Goal: Task Accomplishment & Management: Complete application form

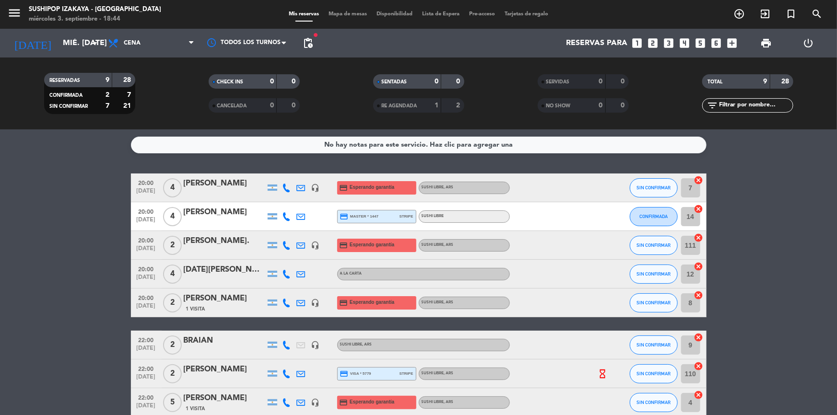
scroll to position [78, 0]
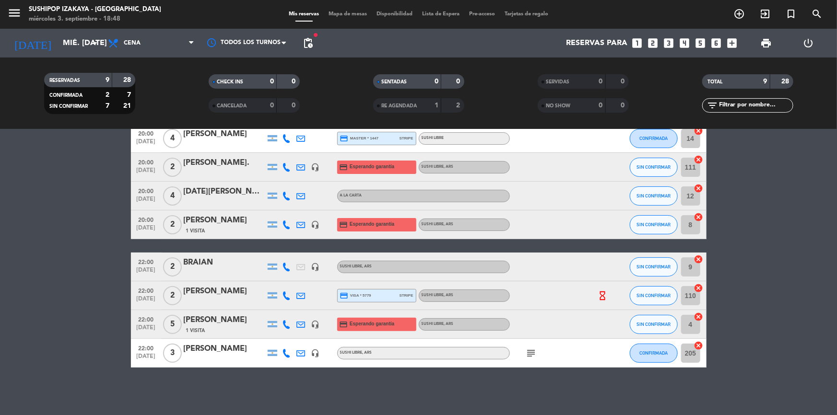
click at [43, 288] on bookings-row "20:00 [DATE] 4 [PERSON_NAME] headset_mic credit_card Esperando garantía SUSHI L…" at bounding box center [418, 231] width 837 height 272
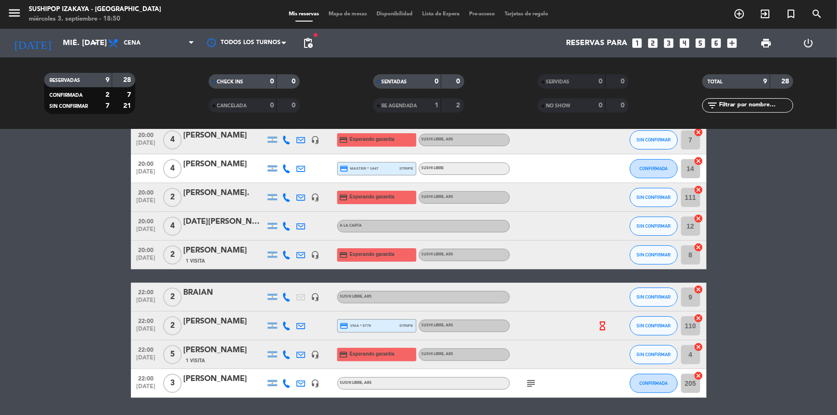
scroll to position [35, 0]
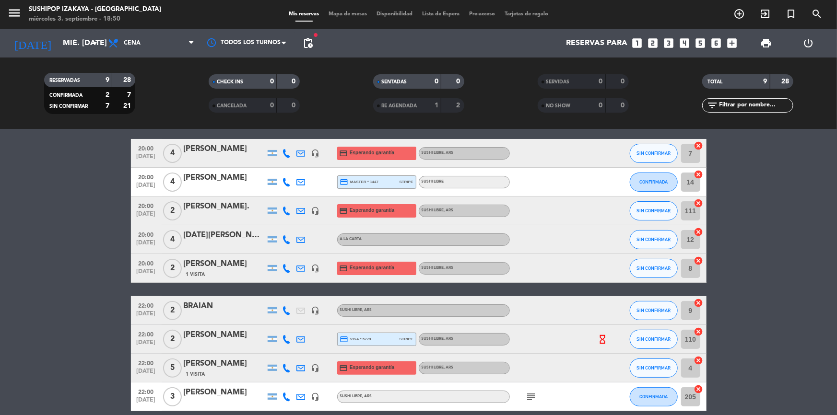
click at [712, 383] on bookings-row "20:00 [DATE] 4 [PERSON_NAME] headset_mic credit_card Esperando garantía SUSHI L…" at bounding box center [418, 275] width 837 height 272
click at [829, 221] on bookings-row "20:00 [DATE] 4 [PERSON_NAME] headset_mic credit_card Esperando garantía SUSHI L…" at bounding box center [418, 275] width 837 height 272
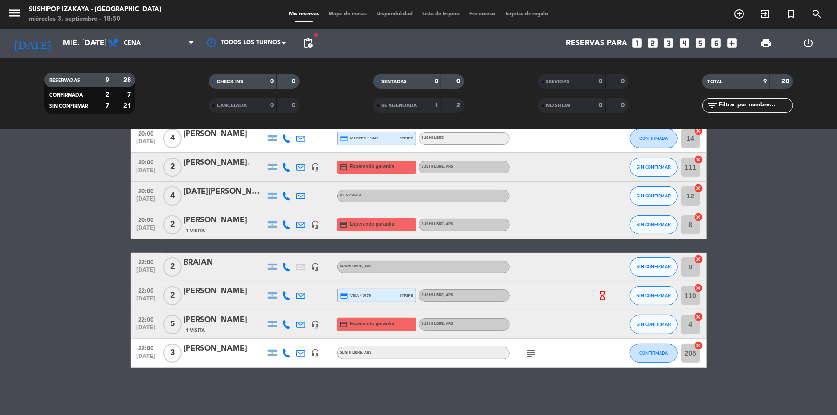
click at [112, 266] on bookings-row "20:00 [DATE] 4 [PERSON_NAME] headset_mic credit_card Esperando garantía SUSHI L…" at bounding box center [418, 231] width 837 height 272
click at [836, 415] on html "close × Sushipop Izakaya - La Plata × chrome_reader_mode Listado de Reservas ac…" at bounding box center [418, 207] width 837 height 415
click at [23, 222] on bookings-row "20:00 [DATE] 4 [PERSON_NAME] headset_mic credit_card Esperando garantía SUSHI L…" at bounding box center [418, 231] width 837 height 272
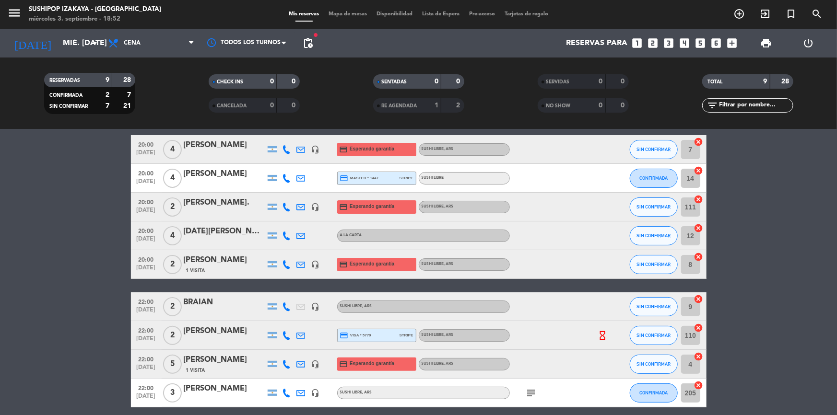
scroll to position [0, 0]
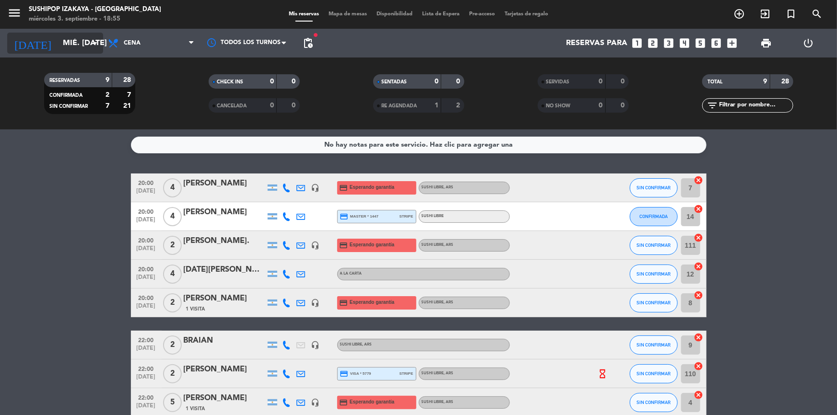
click at [81, 41] on input "mié. [DATE]" at bounding box center [108, 43] width 101 height 19
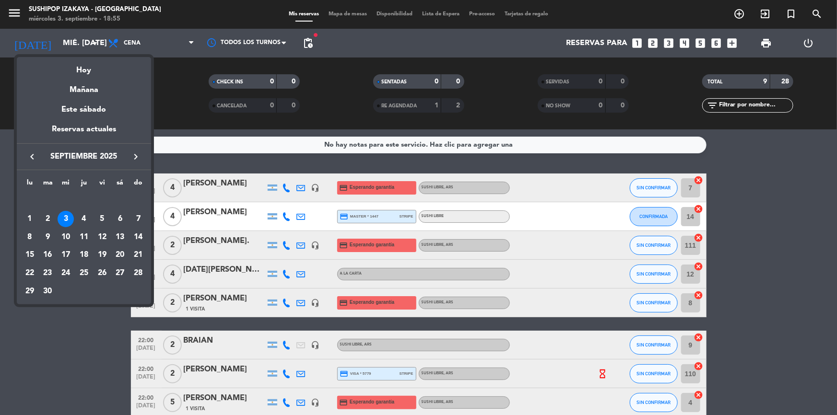
click at [127, 44] on div at bounding box center [418, 207] width 837 height 415
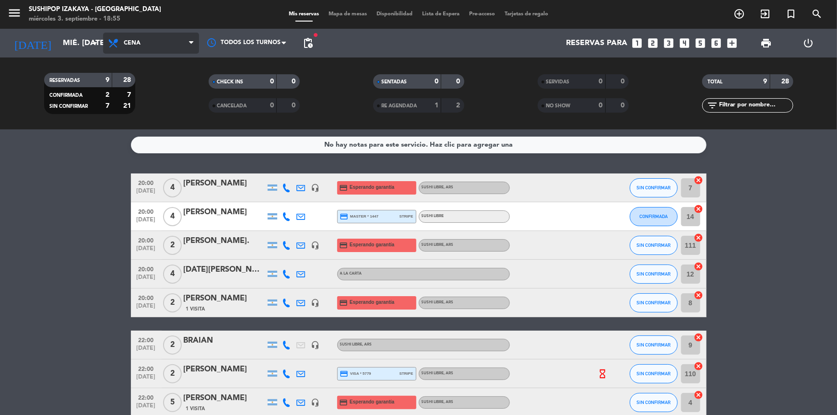
click at [127, 44] on span "Cena" at bounding box center [132, 43] width 17 height 7
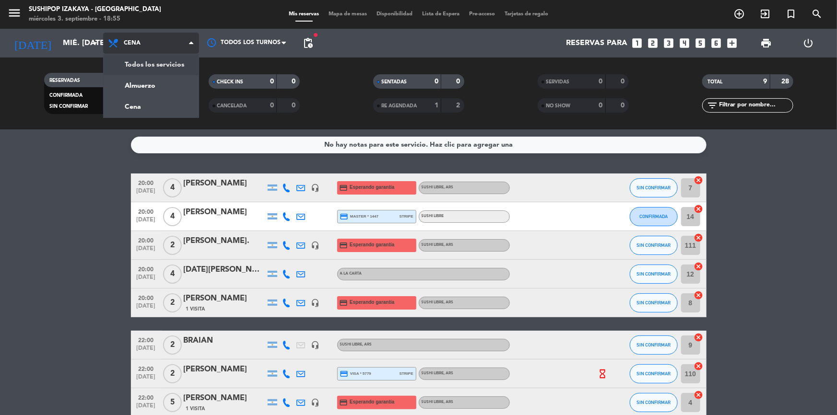
click at [132, 55] on div "Todos los servicios Almuerzo Cena Cena Todos los servicios Almuerzo Cena" at bounding box center [151, 43] width 96 height 29
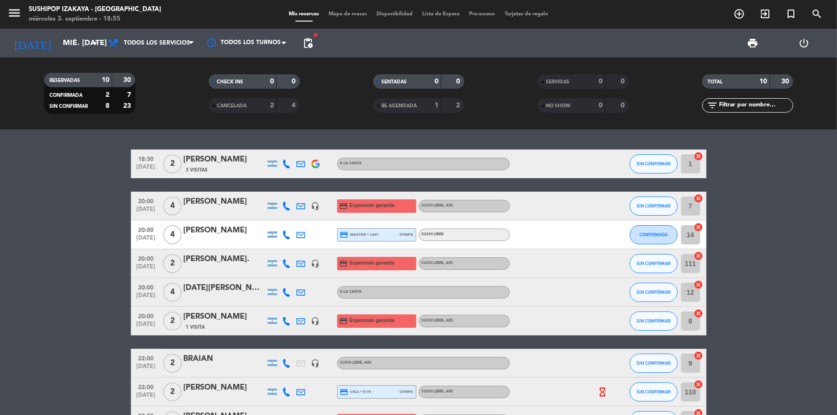
click at [95, 196] on bookings-row "18:30 [DATE] 2 [PERSON_NAME] 3 Visitas A LA CARTA SIN CONFIRMAR 1 cancel 20:00 …" at bounding box center [418, 307] width 837 height 315
click at [643, 163] on span "SIN CONFIRMAR" at bounding box center [653, 163] width 34 height 5
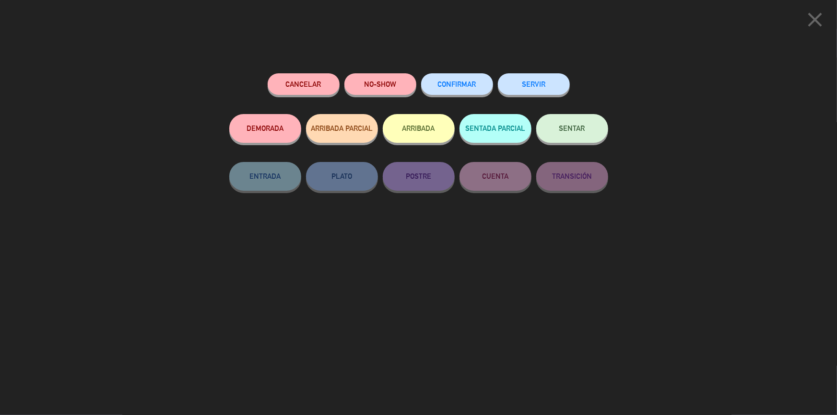
click at [576, 128] on span "SENTAR" at bounding box center [572, 128] width 26 height 8
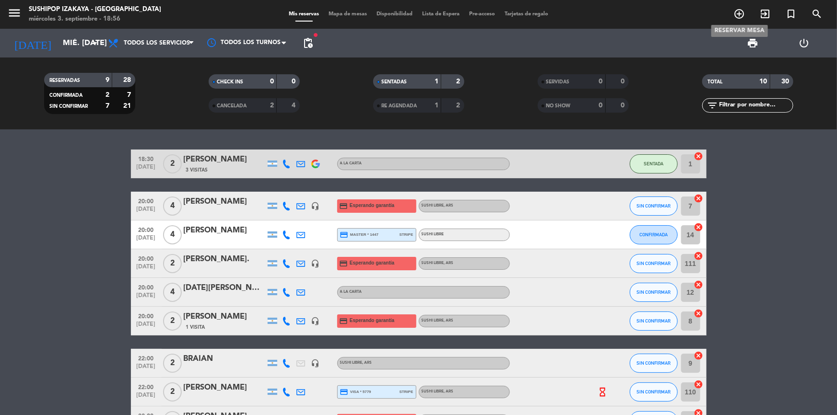
click at [743, 16] on icon "add_circle_outline" at bounding box center [739, 14] width 12 height 12
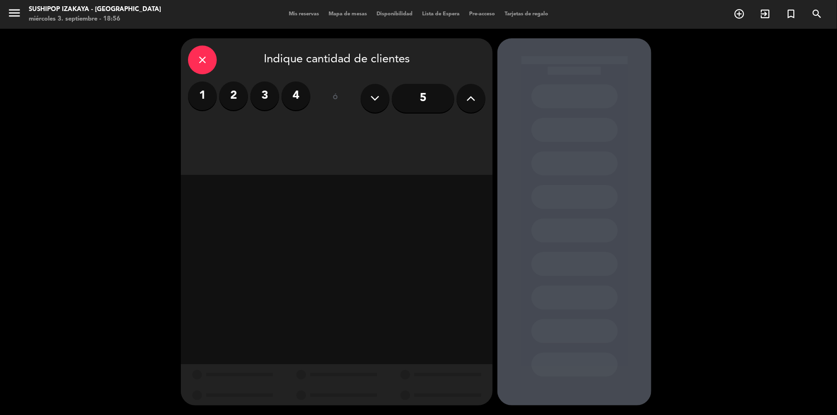
click at [225, 105] on label "2" at bounding box center [233, 96] width 29 height 29
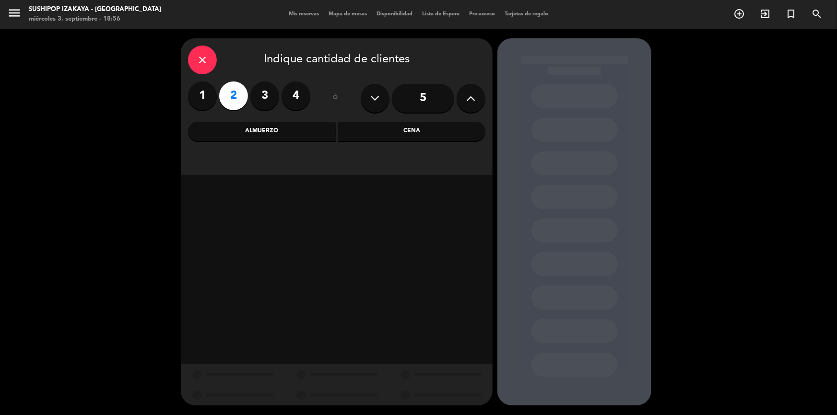
drag, startPoint x: 384, startPoint y: 134, endPoint x: 372, endPoint y: 139, distance: 13.1
click at [382, 134] on div "Cena" at bounding box center [412, 131] width 148 height 19
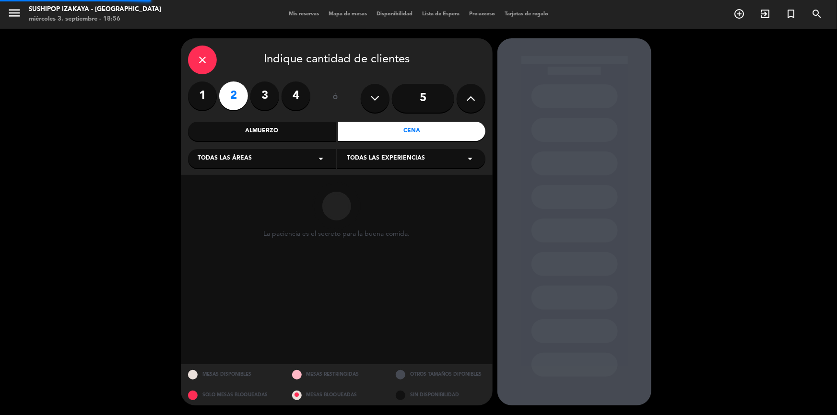
click at [290, 155] on div "Todas las áreas arrow_drop_down" at bounding box center [262, 158] width 148 height 19
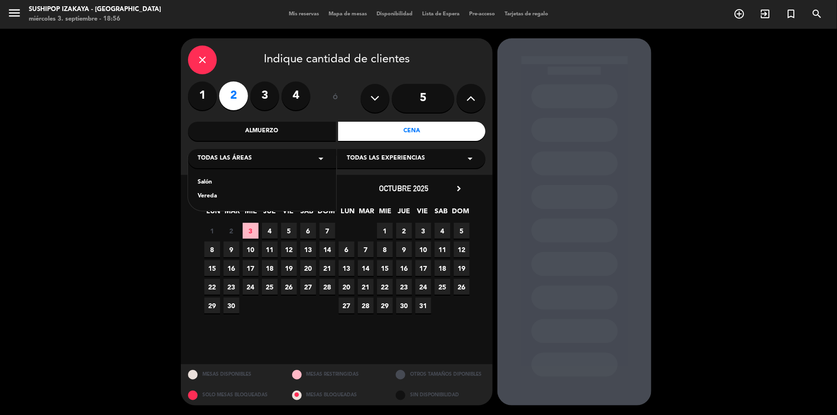
click at [211, 184] on div "Salón" at bounding box center [262, 183] width 129 height 10
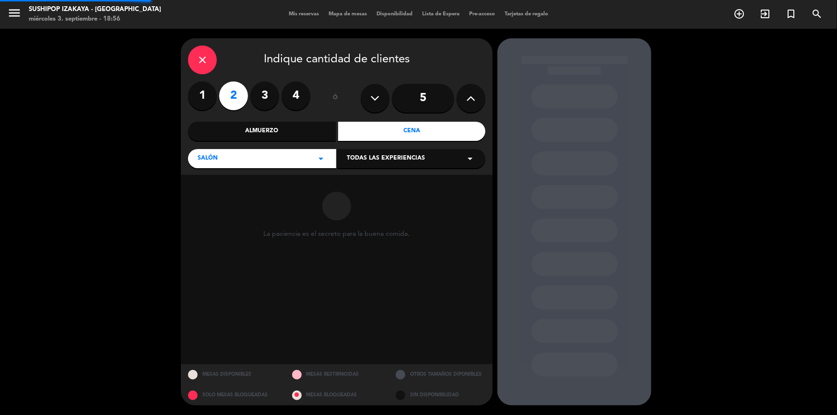
click at [386, 159] on span "Todas las experiencias" at bounding box center [386, 159] width 78 height 10
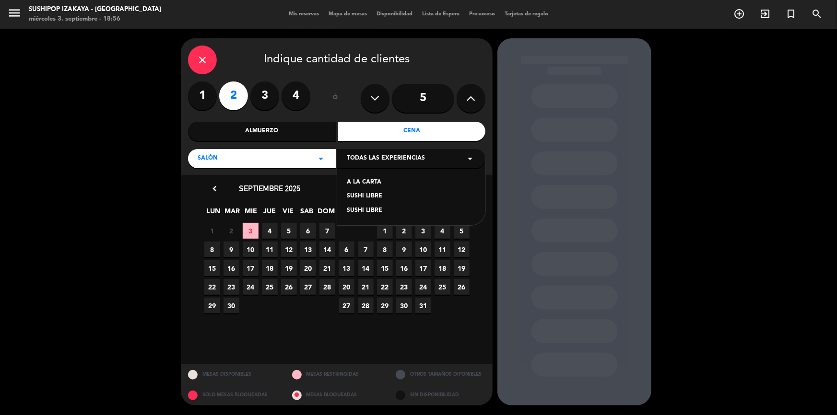
click at [365, 197] on div "SUSHI LIBRE" at bounding box center [411, 197] width 129 height 10
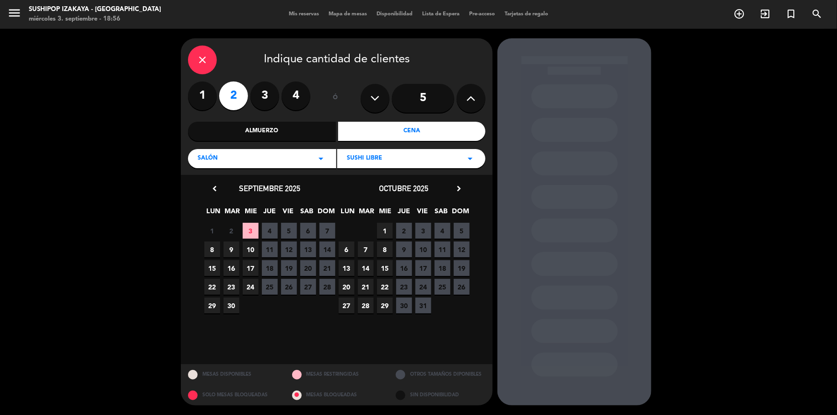
click at [254, 231] on span "3" at bounding box center [251, 231] width 16 height 16
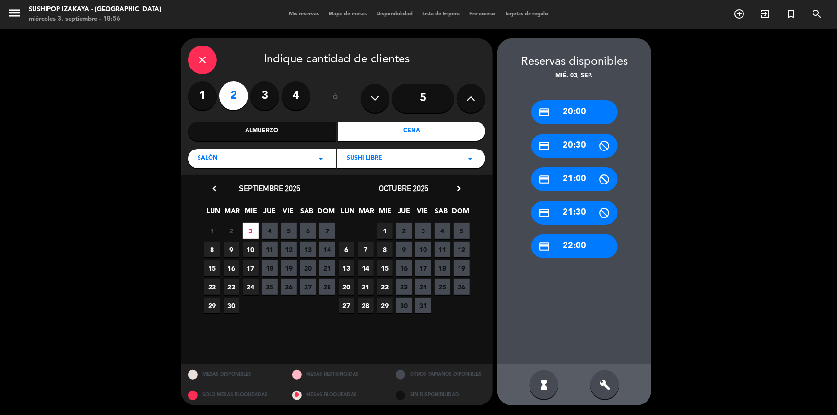
click at [580, 248] on div "credit_card 22:00" at bounding box center [574, 246] width 86 height 24
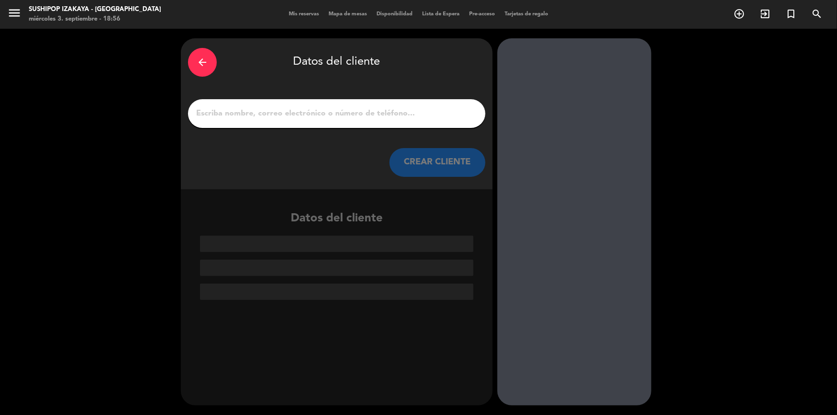
click at [387, 111] on input "1" at bounding box center [336, 113] width 283 height 13
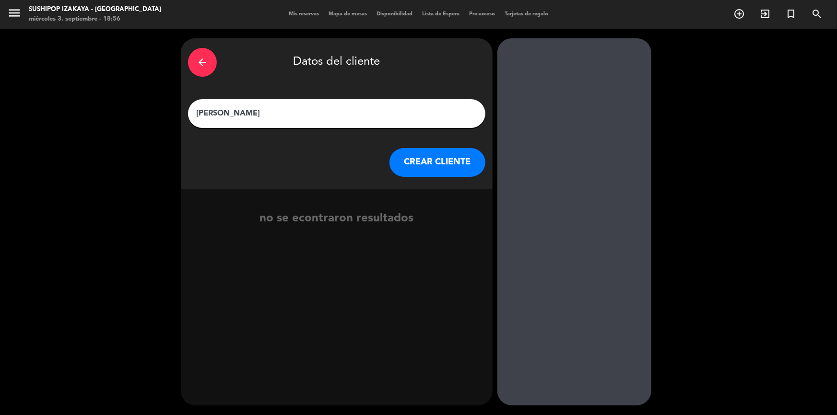
type input "[PERSON_NAME]"
click at [421, 163] on button "CREAR CLIENTE" at bounding box center [437, 162] width 96 height 29
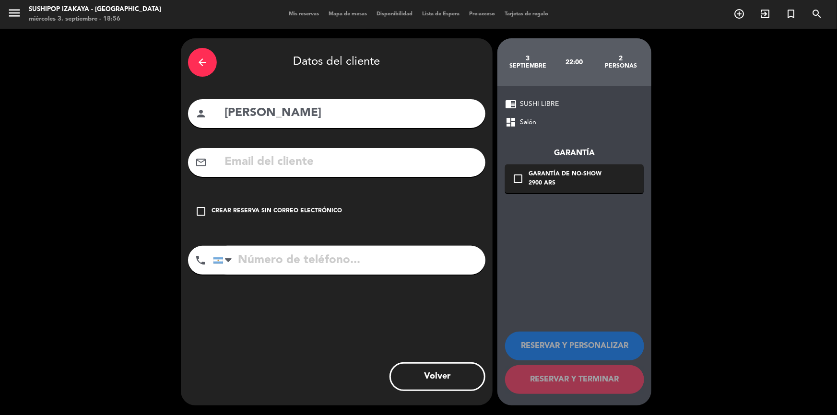
drag, startPoint x: 261, startPoint y: 215, endPoint x: 291, endPoint y: 227, distance: 31.6
click at [262, 215] on div "Crear reserva sin correo electrónico" at bounding box center [276, 212] width 130 height 10
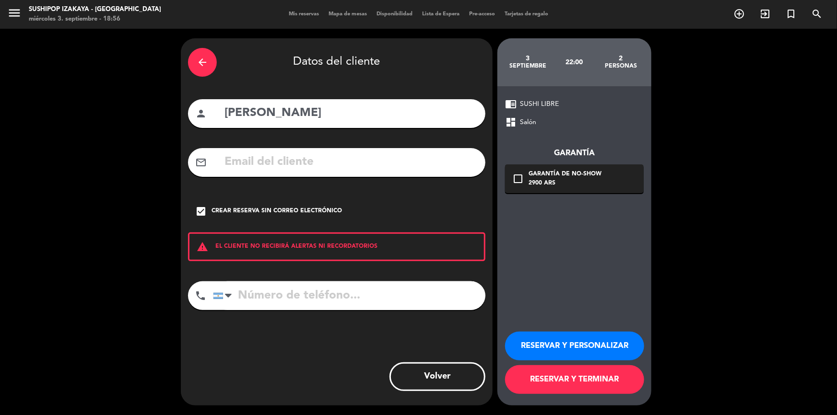
click at [552, 186] on div "2900 ARS" at bounding box center [564, 184] width 73 height 10
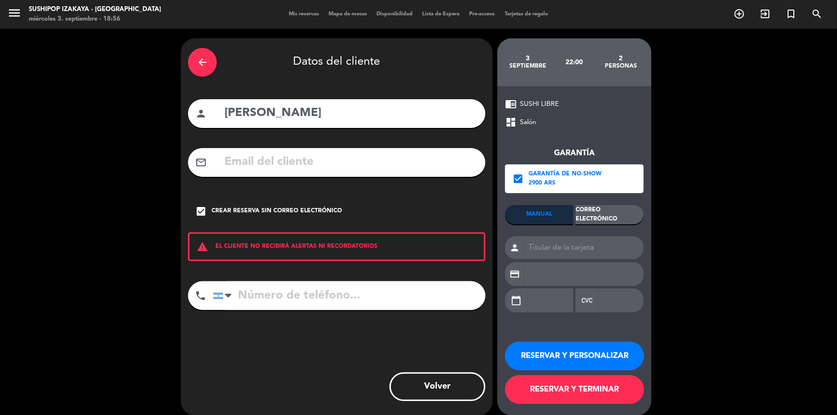
click at [534, 181] on div "2900 ARS" at bounding box center [564, 184] width 73 height 10
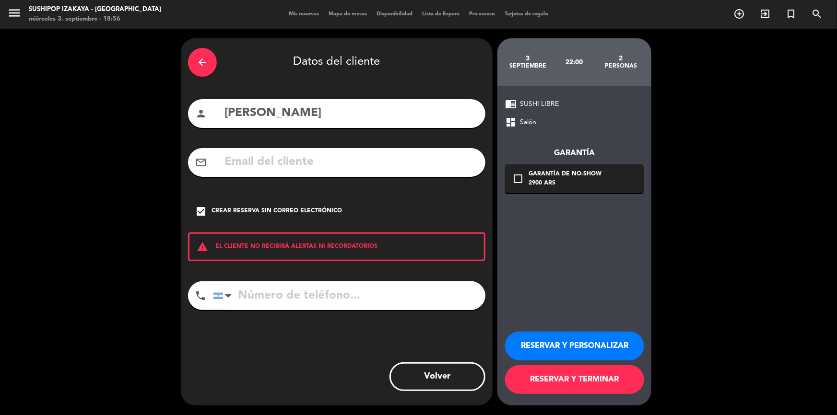
click at [545, 379] on button "RESERVAR Y TERMINAR" at bounding box center [574, 379] width 139 height 29
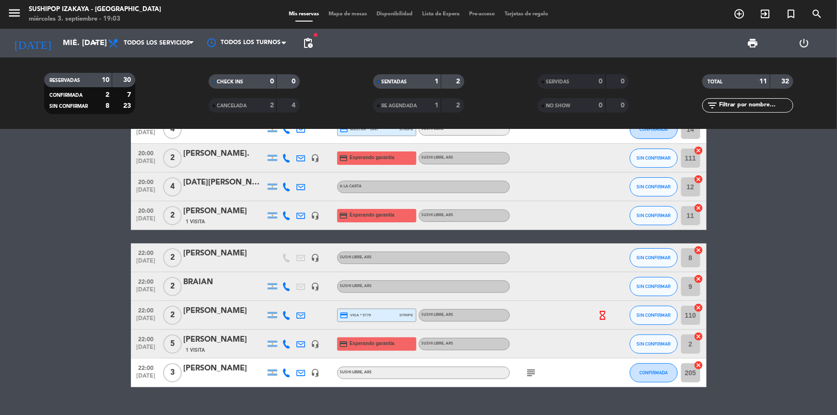
scroll to position [125, 0]
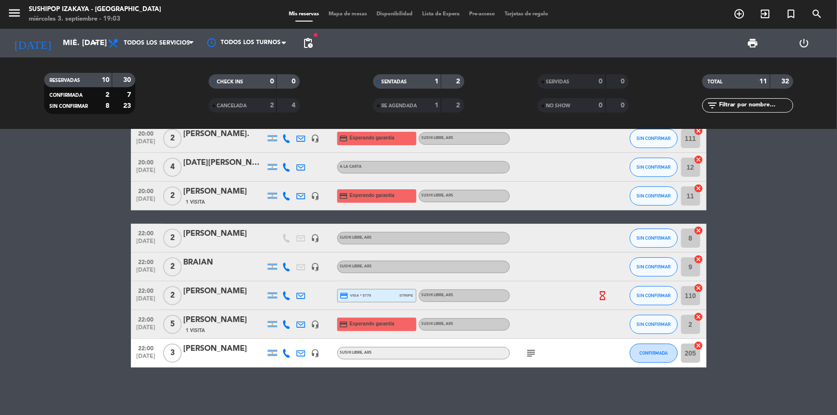
click at [533, 349] on icon "subject" at bounding box center [532, 354] width 12 height 12
click at [515, 381] on div "18:30 [DATE] 2 [PERSON_NAME] 3 Visitas A LA CARTA SENTADA 1 cancel 20:00 [DATE]…" at bounding box center [418, 272] width 837 height 286
drag, startPoint x: 96, startPoint y: 260, endPoint x: 100, endPoint y: 257, distance: 5.4
click at [97, 258] on bookings-row "18:30 [DATE] 2 [PERSON_NAME] 3 Visitas A LA CARTA SENTADA 1 cancel 20:00 [DATE]…" at bounding box center [418, 195] width 837 height 343
click at [248, 393] on div "18:30 [DATE] 2 [PERSON_NAME] 3 Visitas A LA CARTA SENTADA 1 cancel 20:00 [DATE]…" at bounding box center [418, 272] width 837 height 286
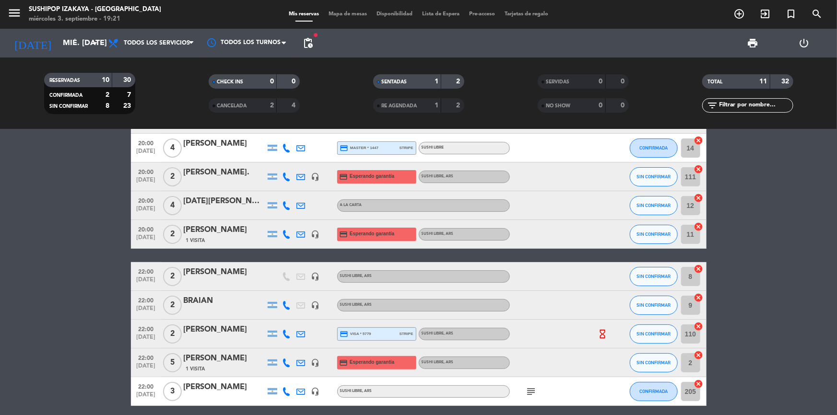
scroll to position [43, 0]
